Goal: Find specific page/section: Find specific page/section

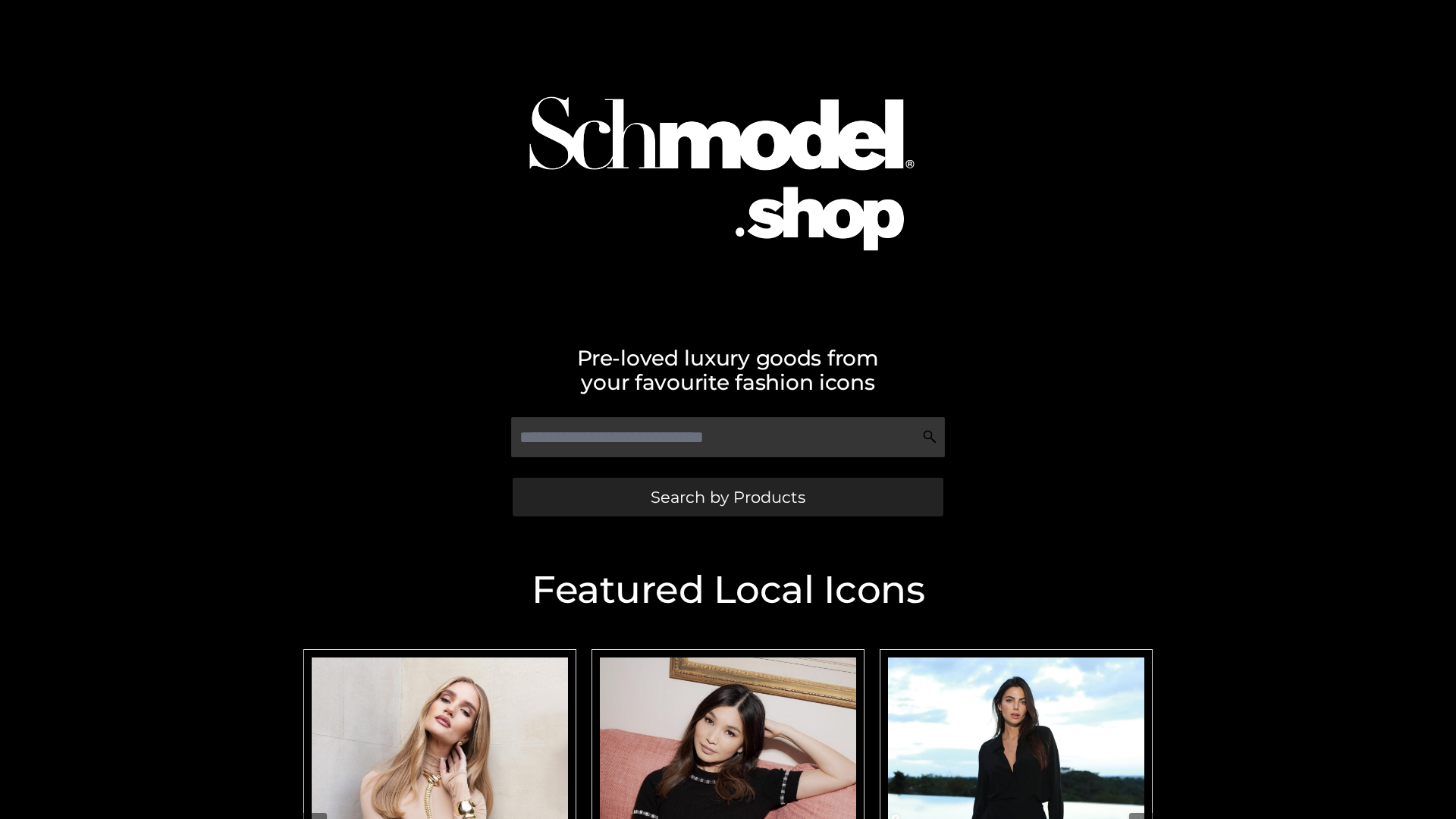
click at [728, 496] on span "Search by Products" at bounding box center [728, 497] width 155 height 16
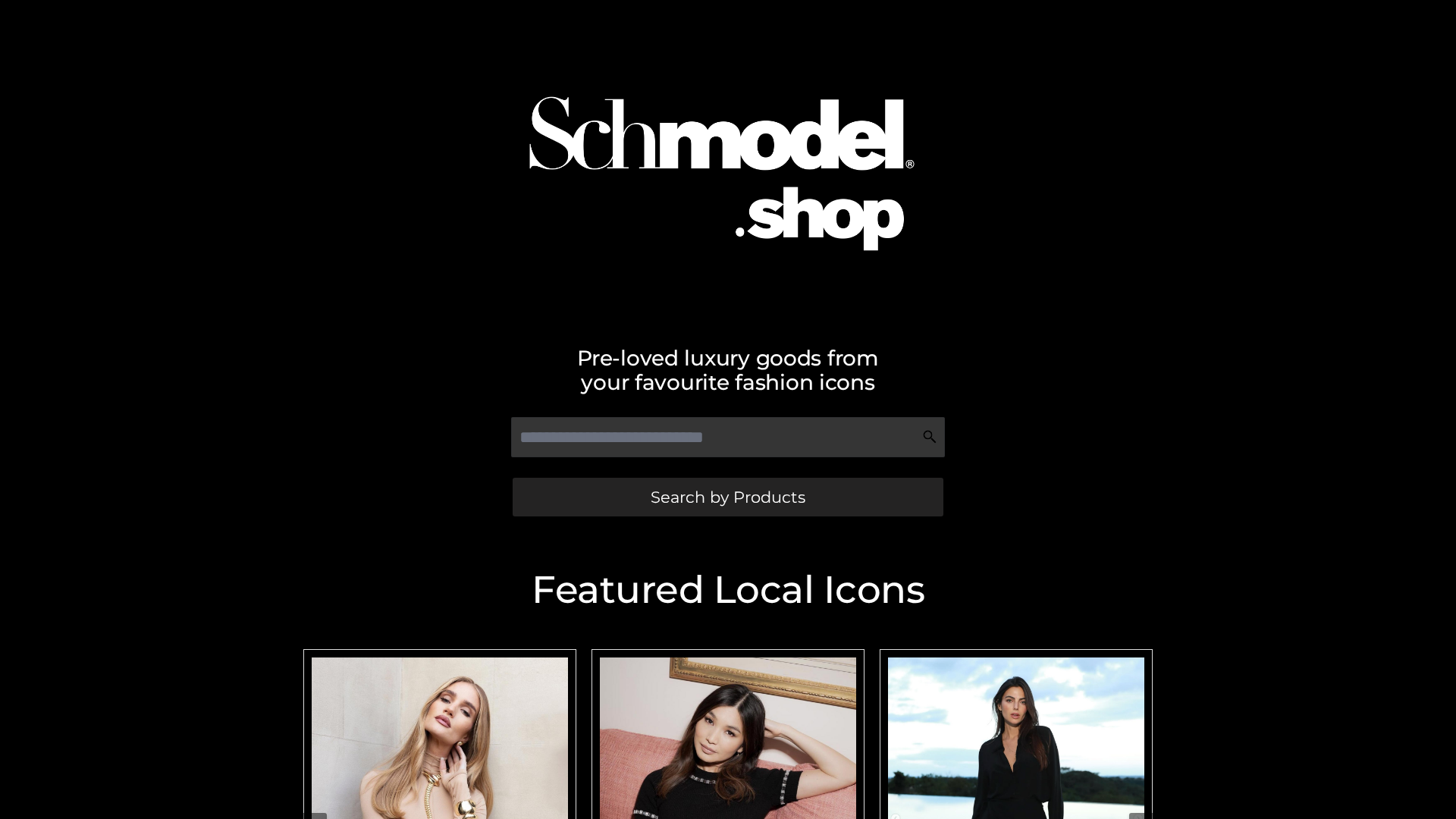
click at [728, 496] on span "Search by Products" at bounding box center [728, 497] width 155 height 16
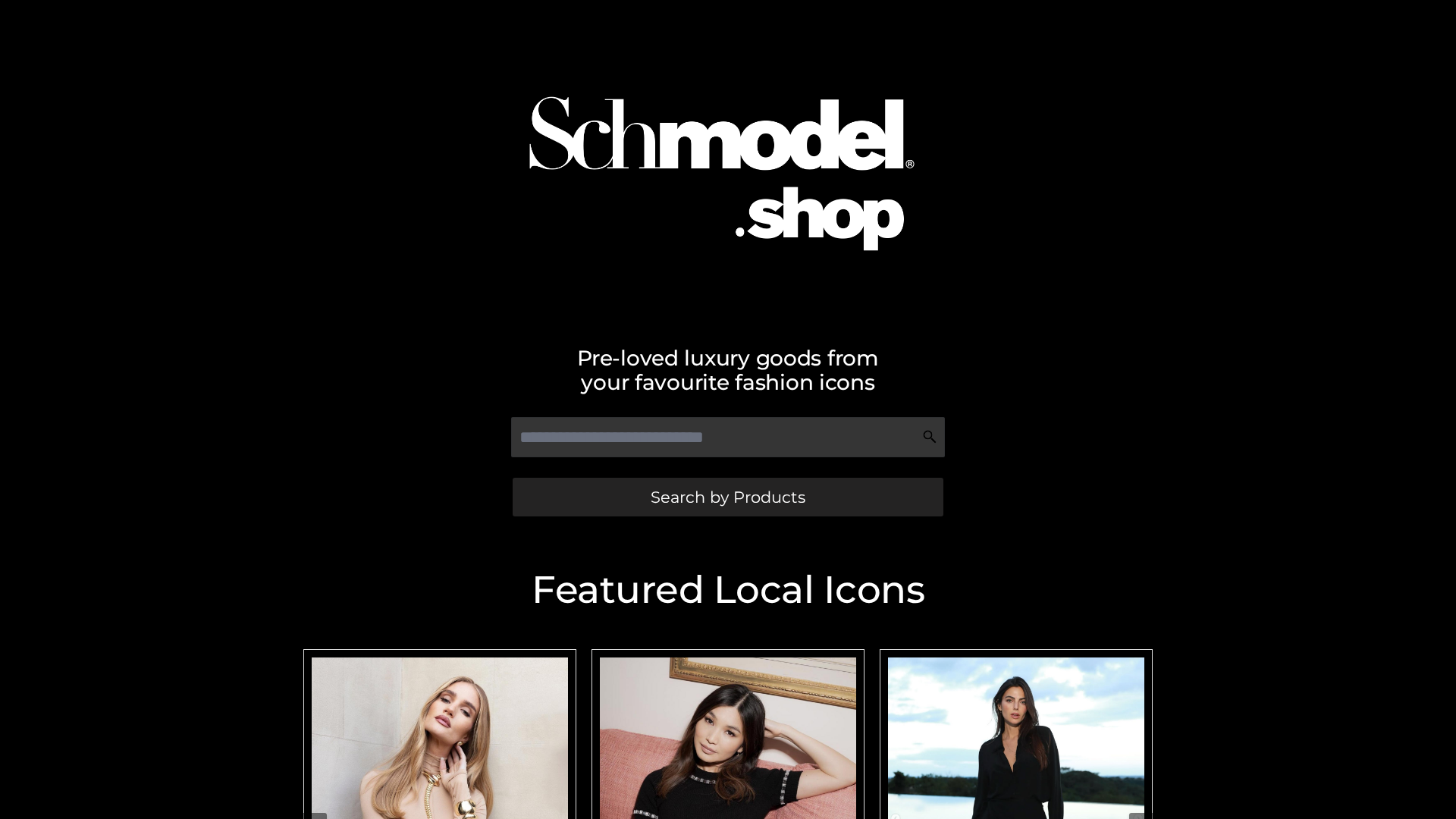
click at [728, 496] on span "Search by Products" at bounding box center [728, 497] width 155 height 16
